Goal: Task Accomplishment & Management: Manage account settings

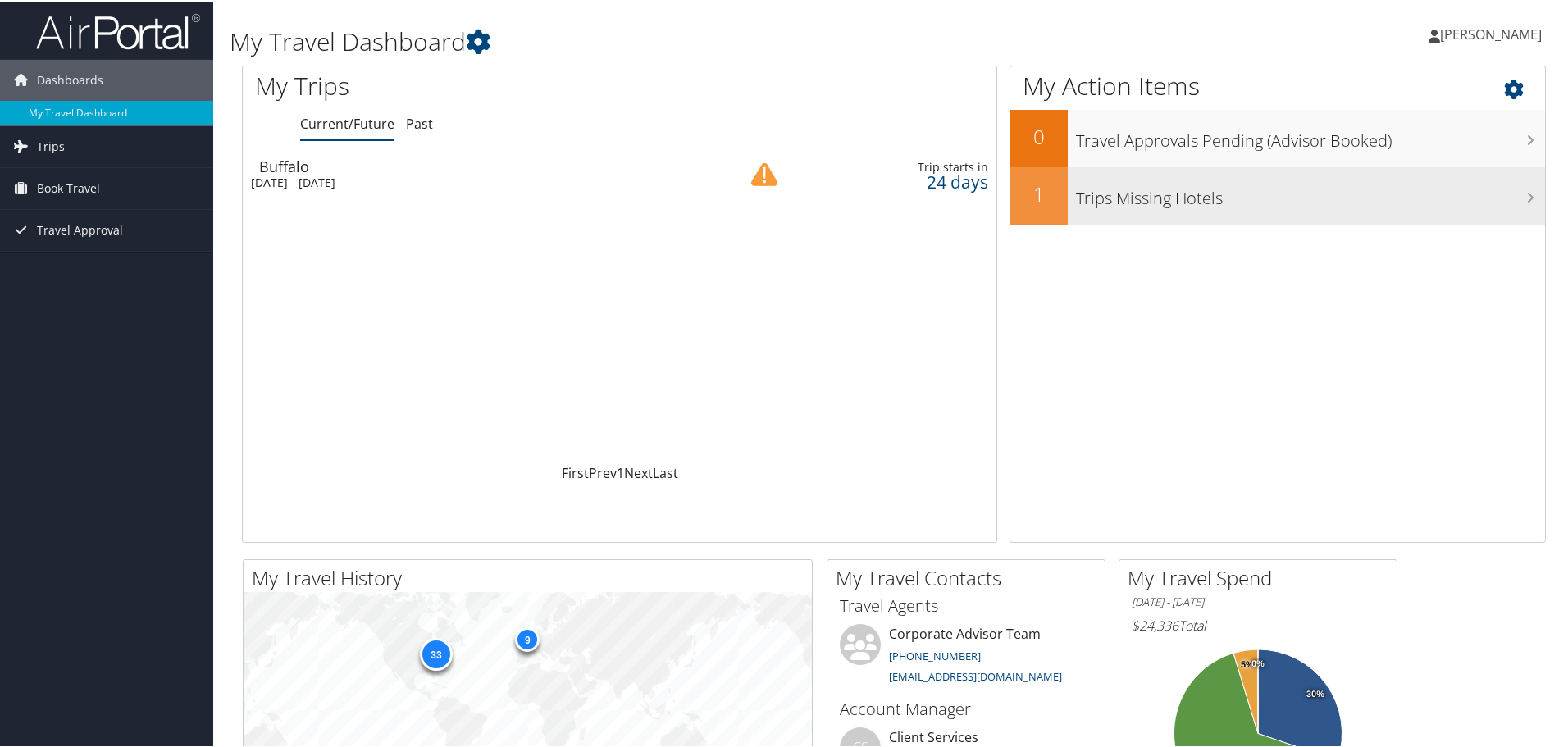
click at [1334, 213] on div "Trips Missing Hotels" at bounding box center [1306, 194] width 477 height 57
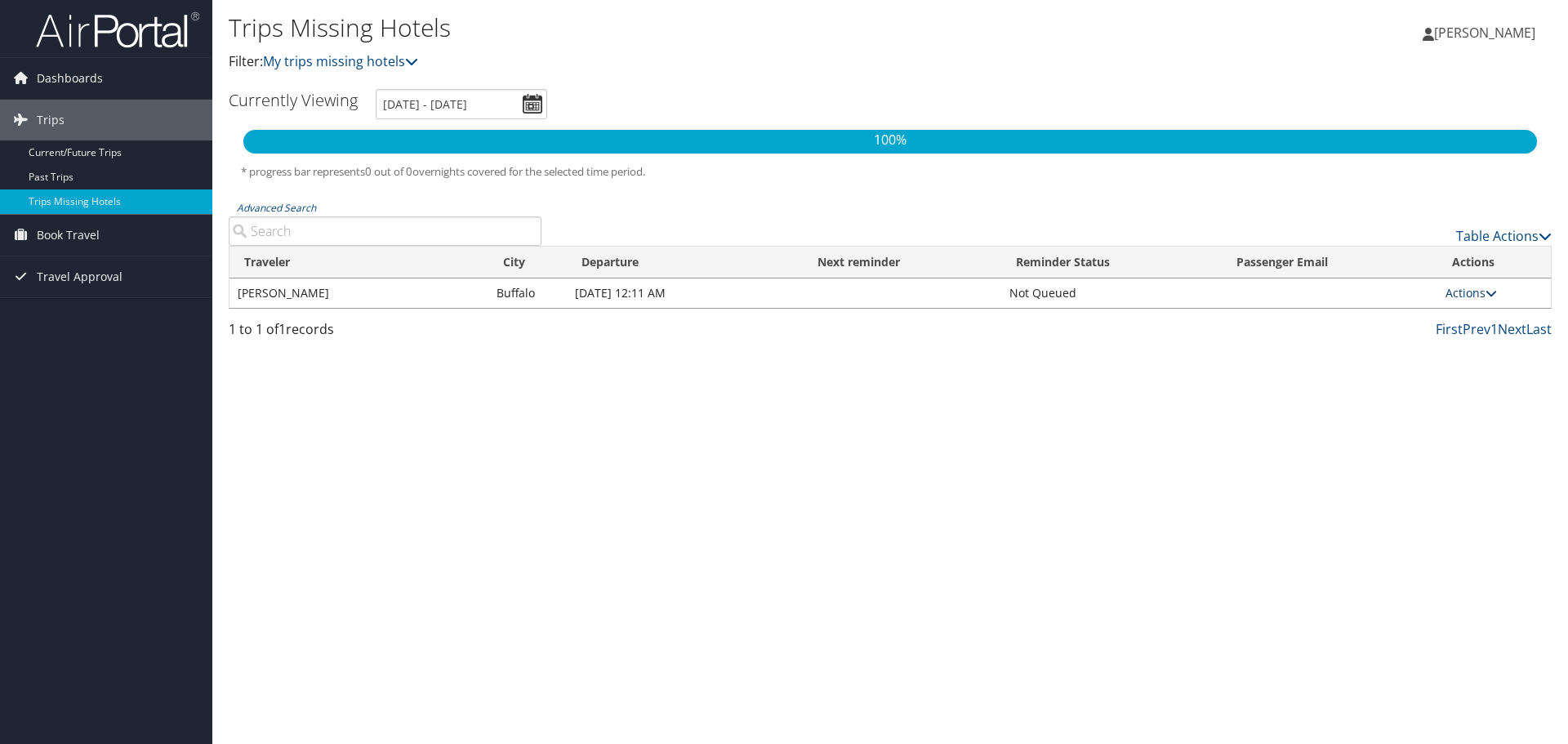
click at [1495, 290] on icon at bounding box center [1490, 292] width 11 height 11
click at [1077, 419] on div "Trips Missing Hotels Filter: My trips missing hotels Gregory Nielan Gregory Nie…" at bounding box center [890, 372] width 1355 height 744
click at [112, 148] on link "Current/Future Trips" at bounding box center [106, 152] width 213 height 25
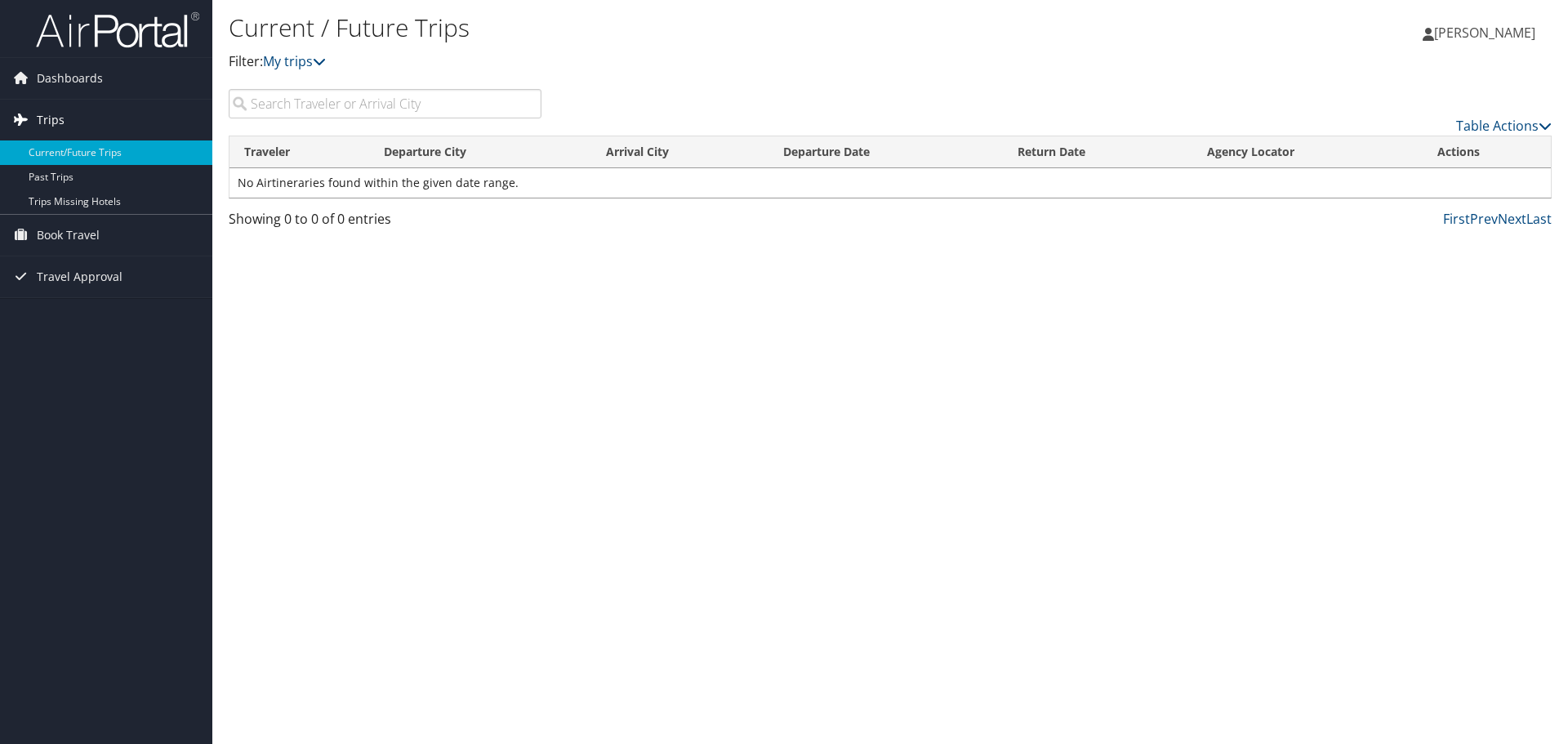
click at [57, 120] on span "Trips" at bounding box center [51, 119] width 28 height 41
click at [71, 115] on link "Trips" at bounding box center [106, 119] width 213 height 41
click at [117, 146] on link "Current/Future Trips" at bounding box center [106, 152] width 213 height 25
click at [54, 69] on span "Dashboards" at bounding box center [70, 78] width 67 height 41
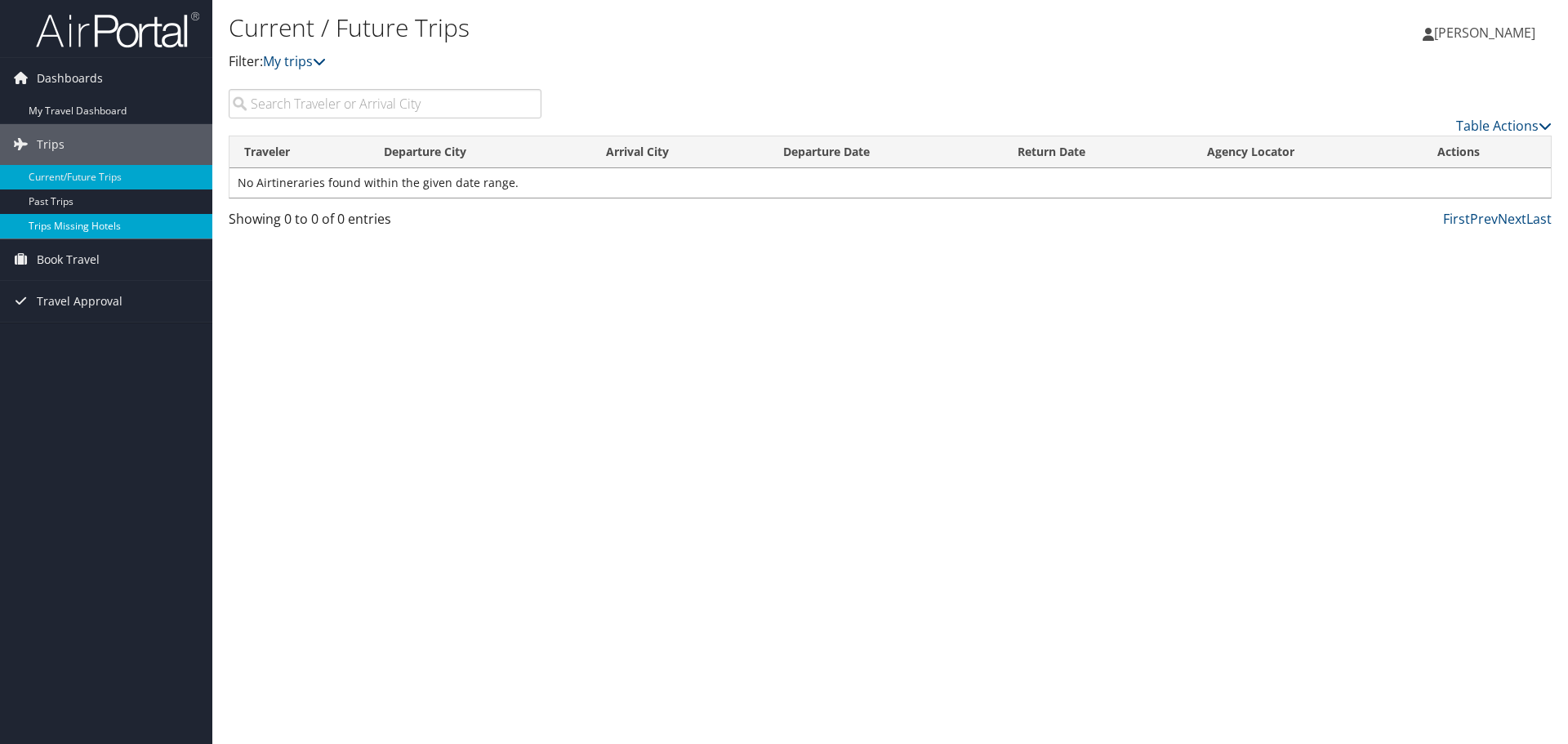
click at [130, 231] on link "Trips Missing Hotels" at bounding box center [106, 226] width 213 height 25
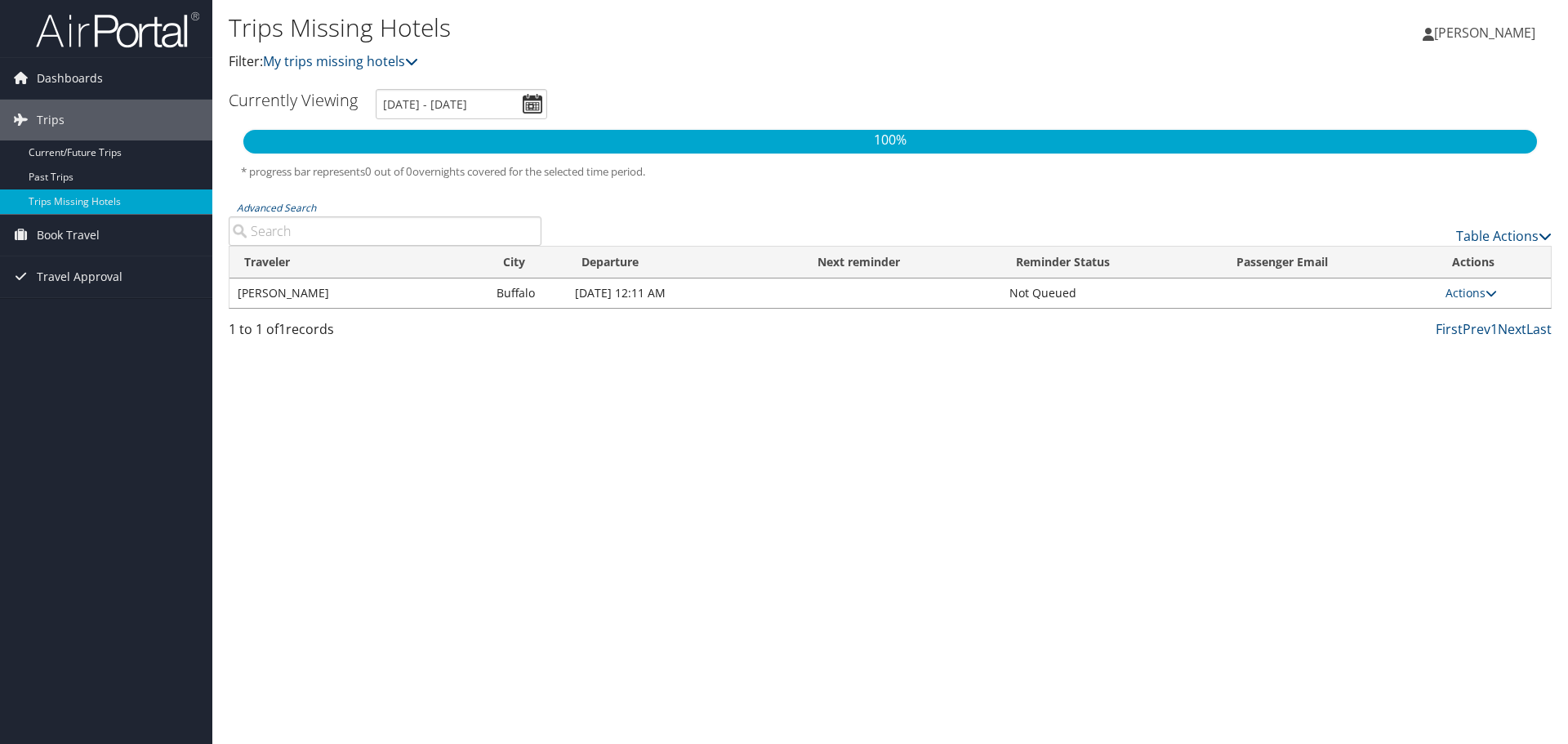
click at [107, 37] on img at bounding box center [117, 30] width 163 height 39
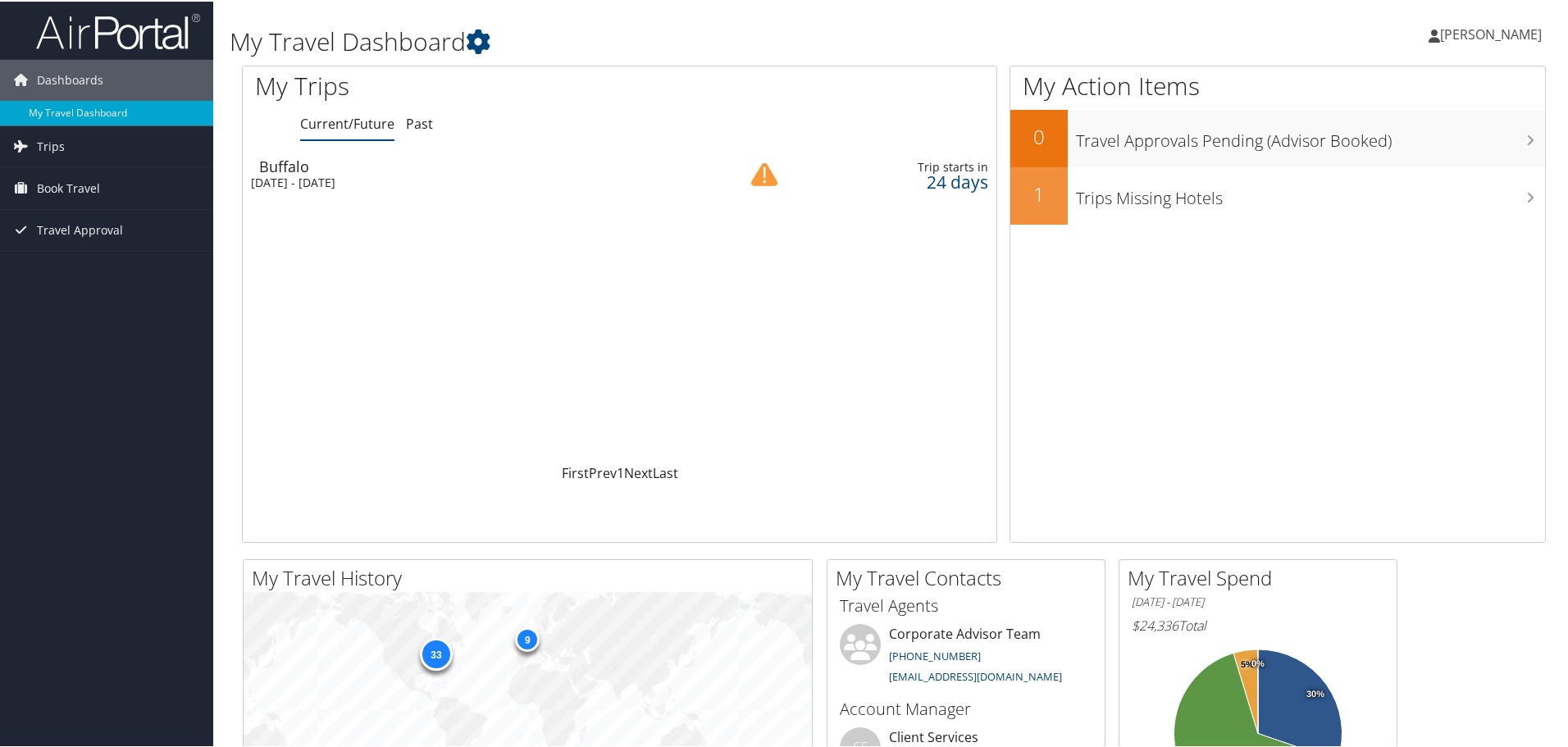
click at [319, 176] on div "[DATE] - [DATE]" at bounding box center [472, 181] width 443 height 15
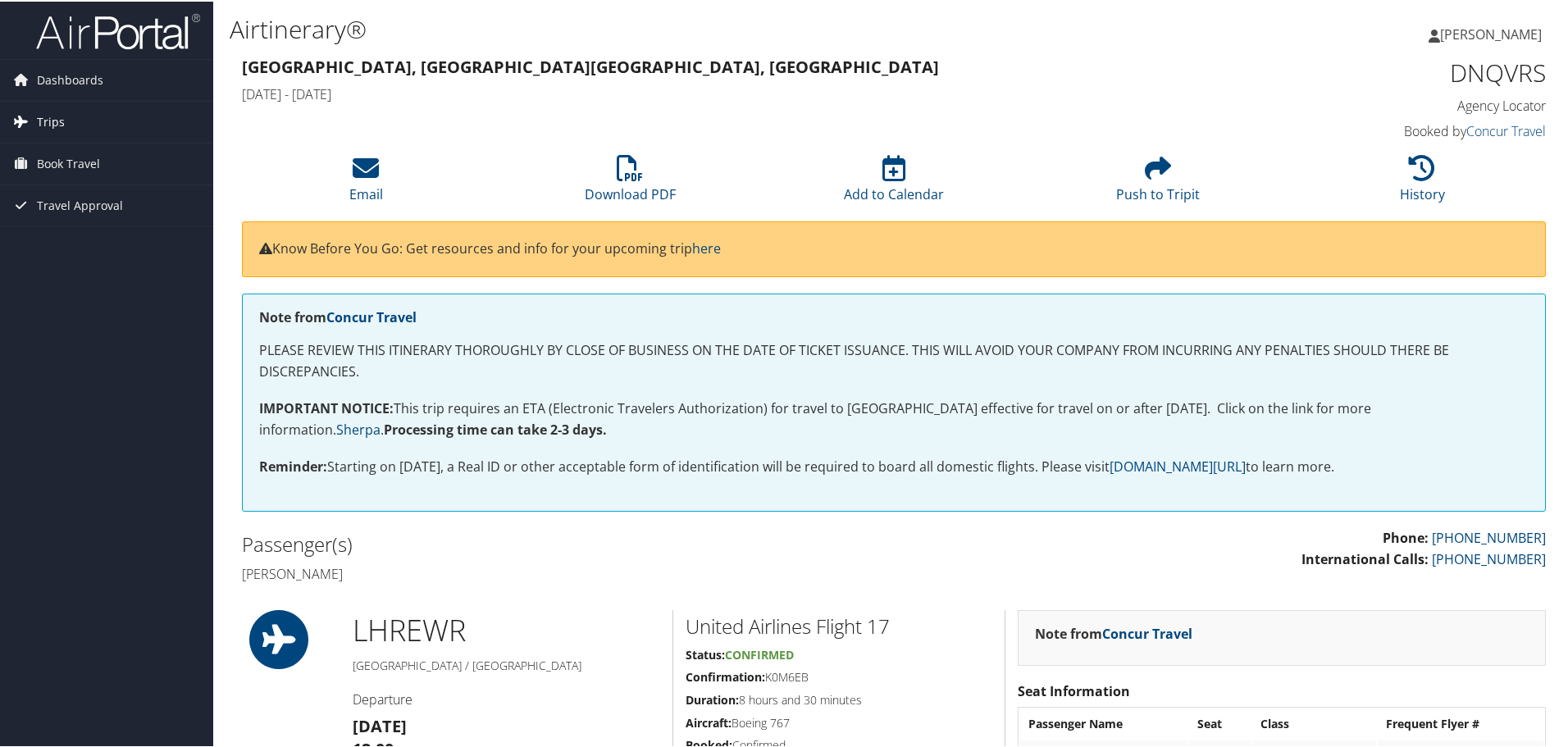
click at [58, 113] on span "Trips" at bounding box center [51, 120] width 28 height 41
click at [82, 144] on link "Current/Future Trips" at bounding box center [107, 153] width 214 height 25
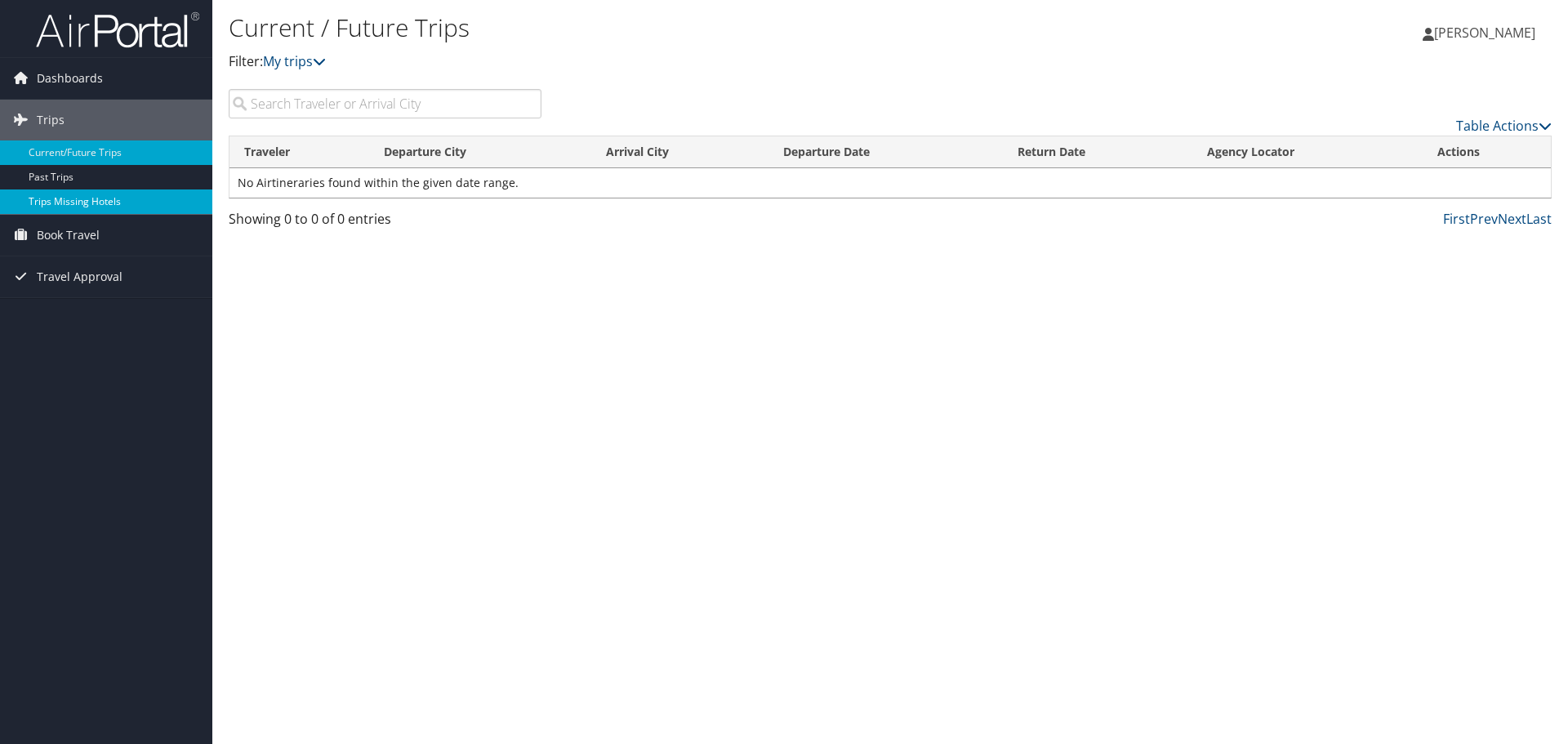
click at [89, 205] on link "Trips Missing Hotels" at bounding box center [106, 202] width 213 height 25
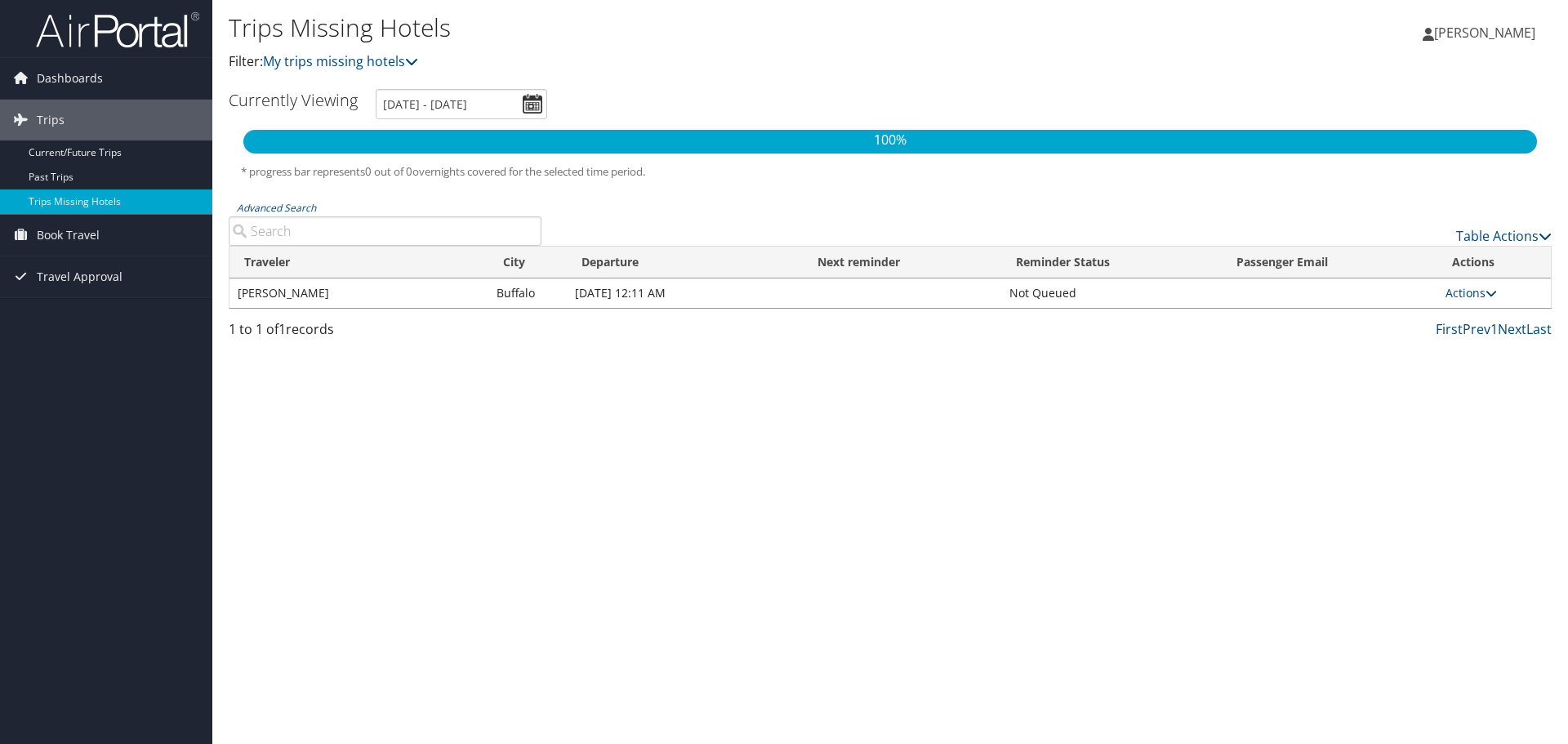
click at [1497, 289] on icon at bounding box center [1490, 292] width 11 height 11
click at [1154, 405] on div "Trips Missing Hotels Filter: My trips missing hotels Gregory Nielan Gregory Nie…" at bounding box center [890, 372] width 1355 height 744
click at [44, 80] on span "Dashboards" at bounding box center [70, 78] width 67 height 41
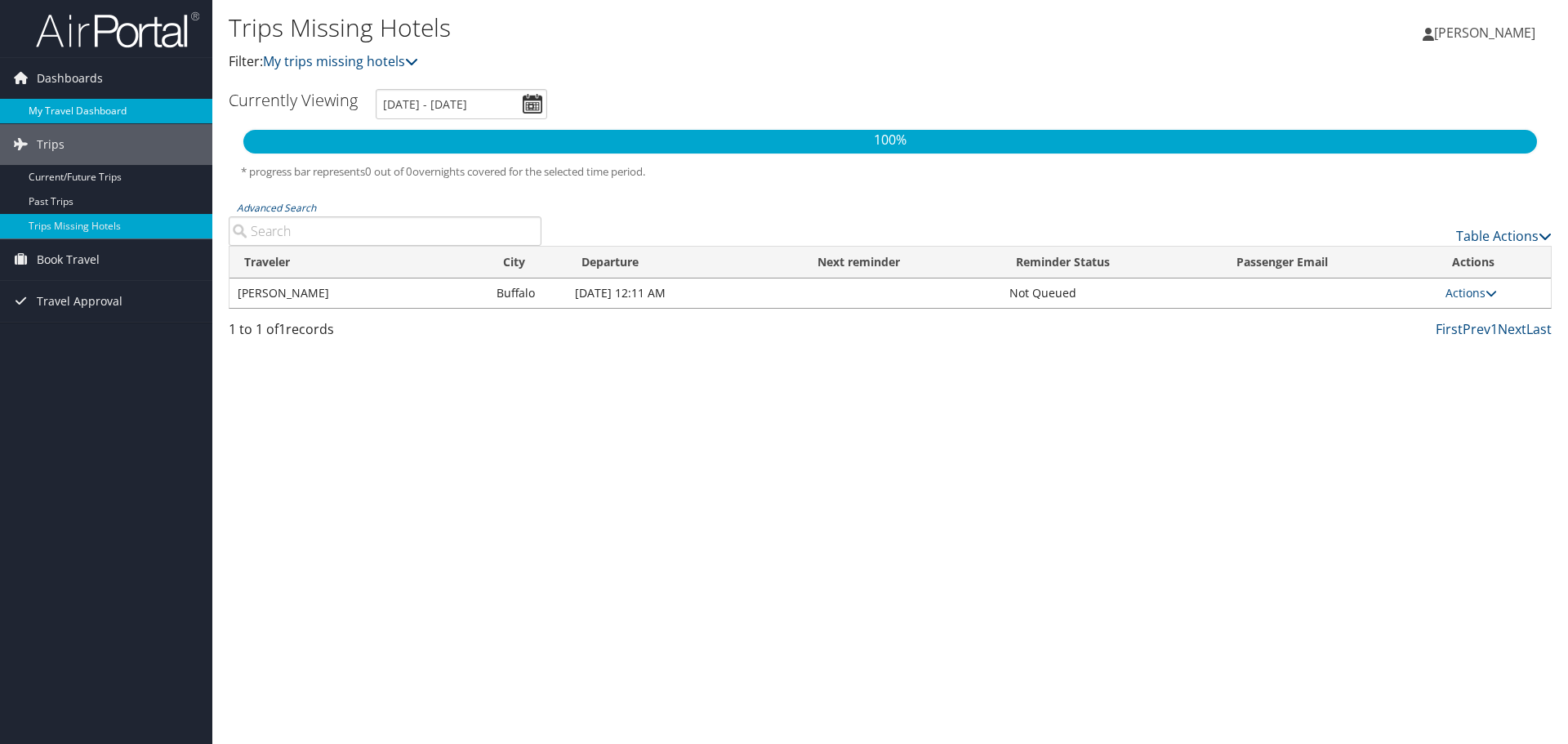
click at [79, 112] on link "My Travel Dashboard" at bounding box center [106, 110] width 213 height 25
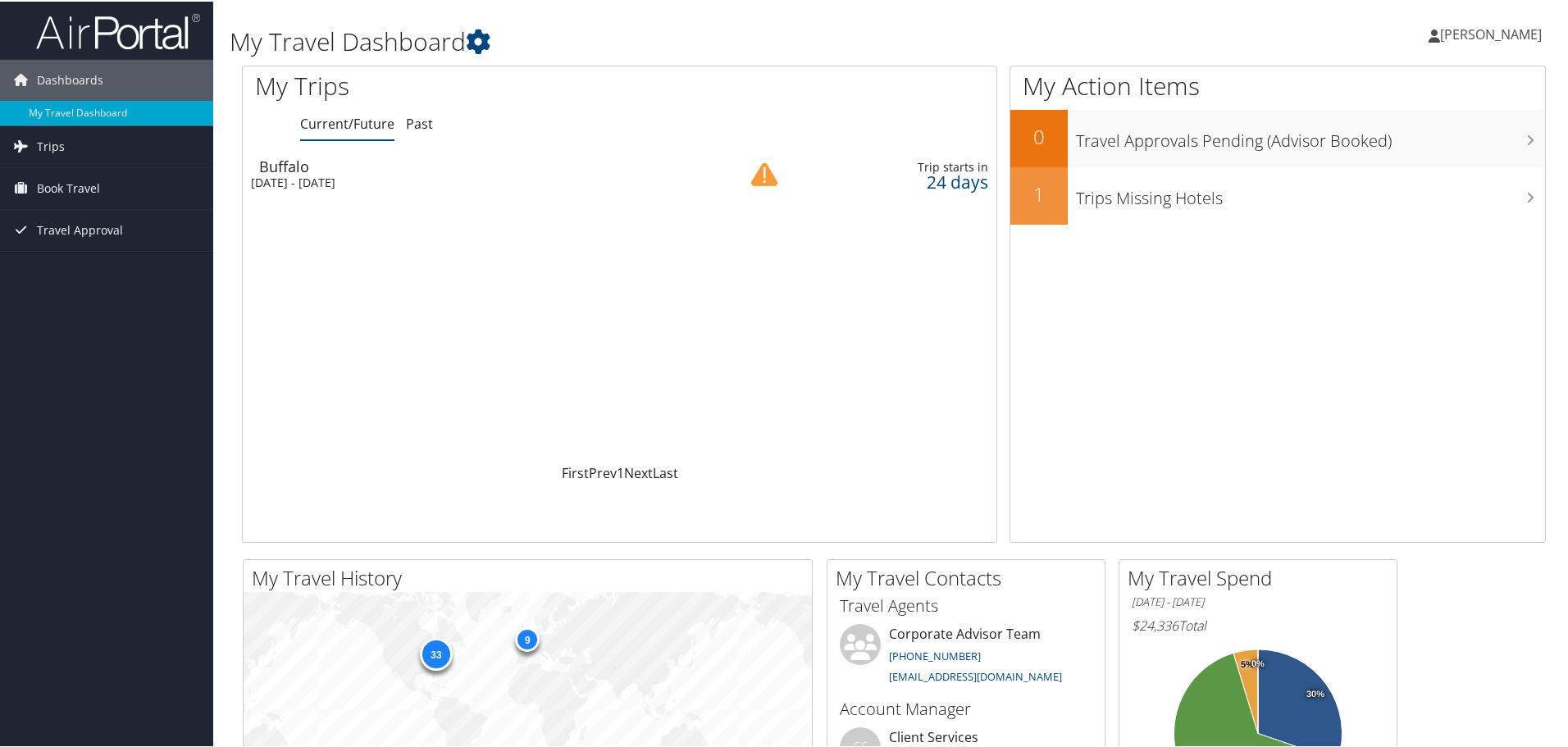
click at [376, 176] on div "[DATE] - [DATE]" at bounding box center [472, 181] width 443 height 15
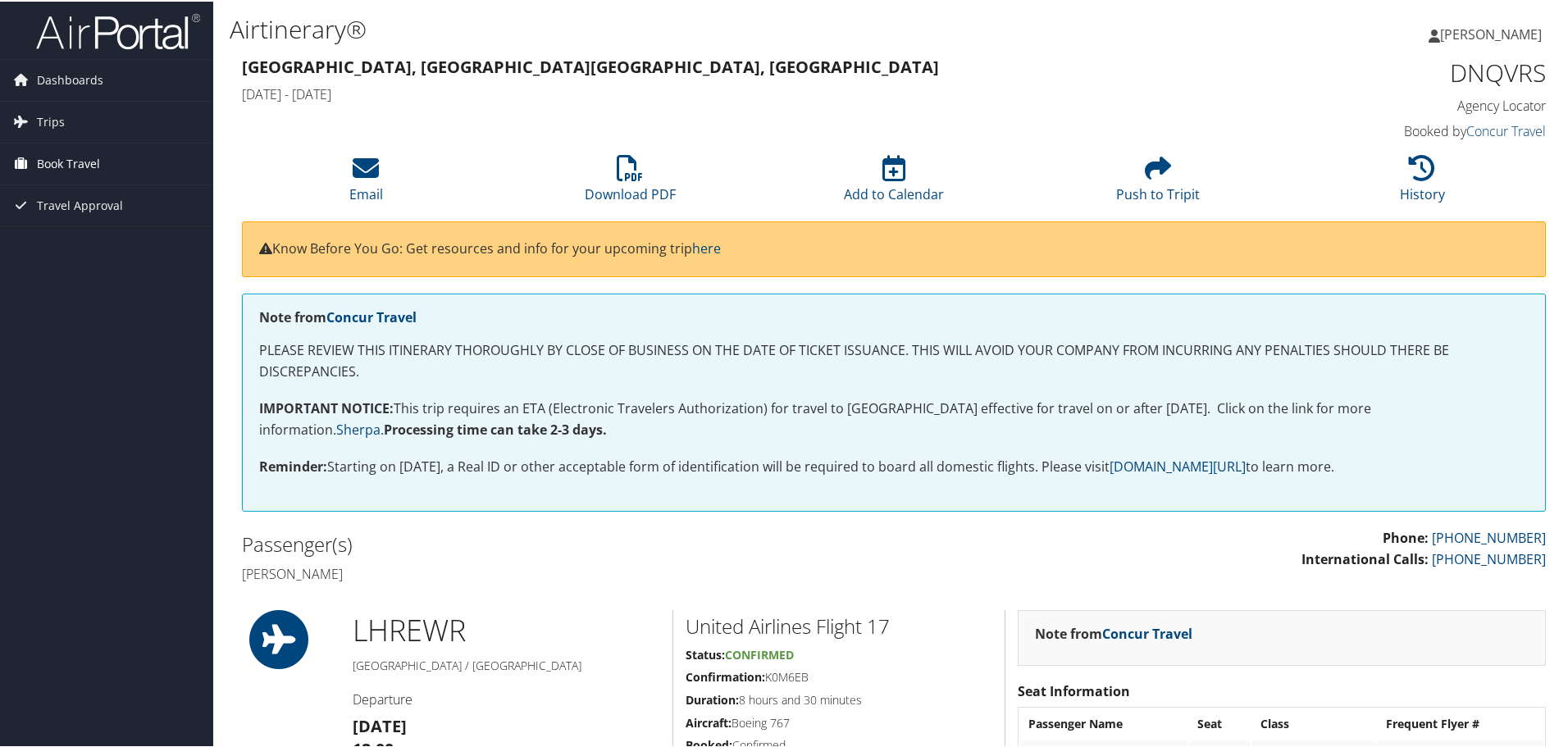
click at [76, 155] on span "Book Travel" at bounding box center [68, 162] width 63 height 41
click at [86, 240] on link "Book/Manage Online Trips" at bounding box center [107, 244] width 214 height 25
